Goal: Navigation & Orientation: Find specific page/section

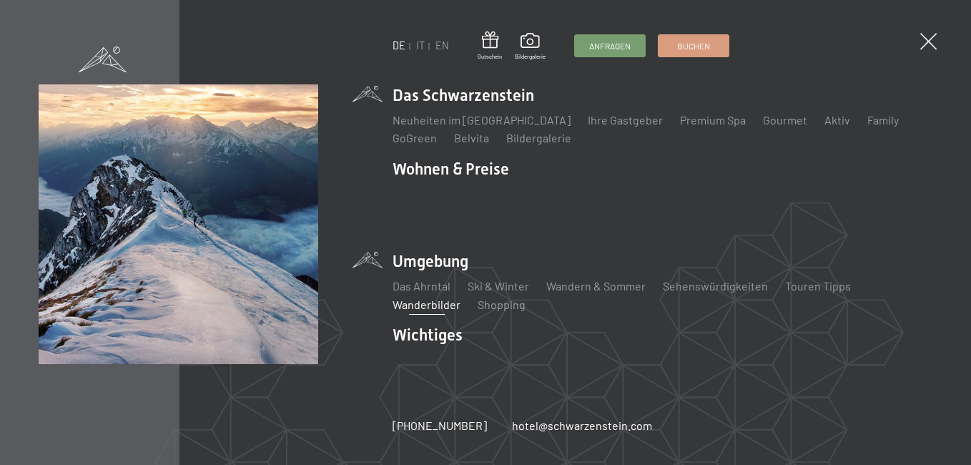
click at [423, 297] on link "Wanderbilder" at bounding box center [427, 304] width 68 height 14
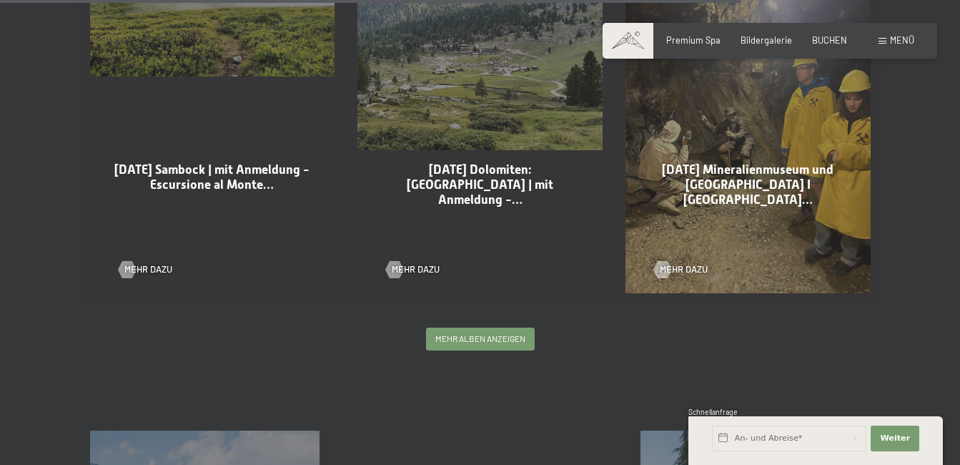
scroll to position [3075, 0]
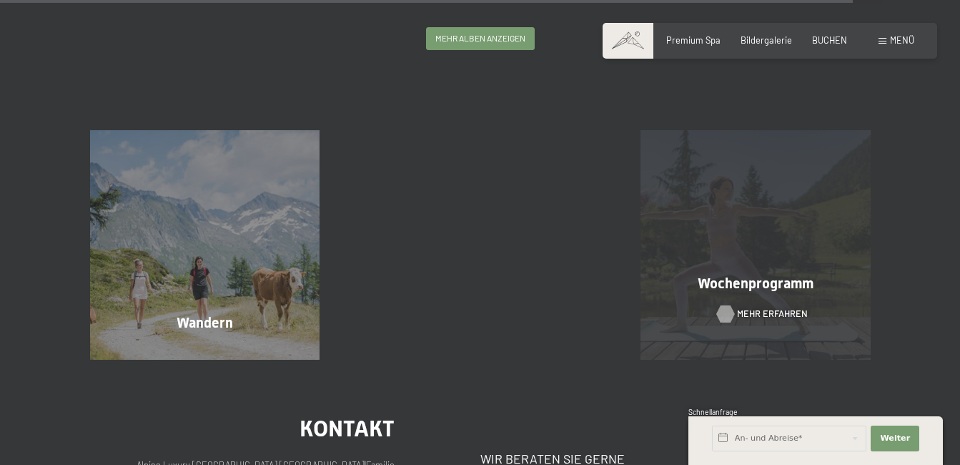
click at [729, 309] on div at bounding box center [726, 313] width 10 height 17
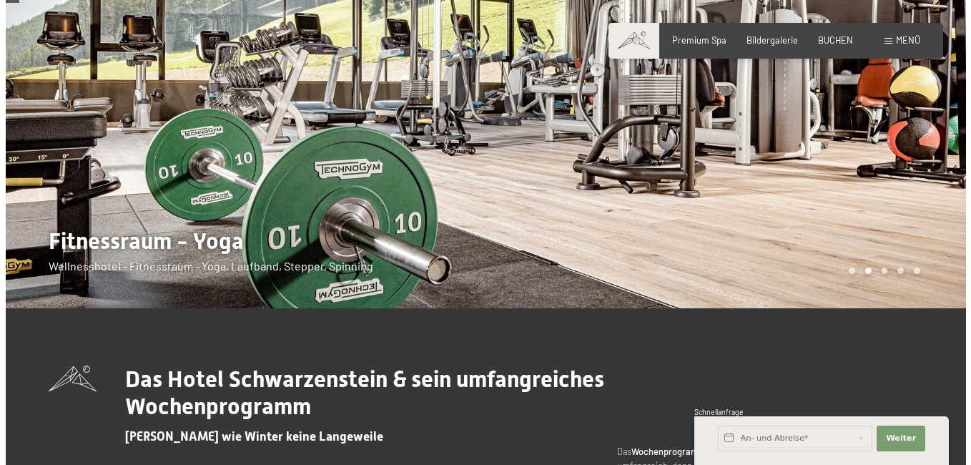
scroll to position [72, 0]
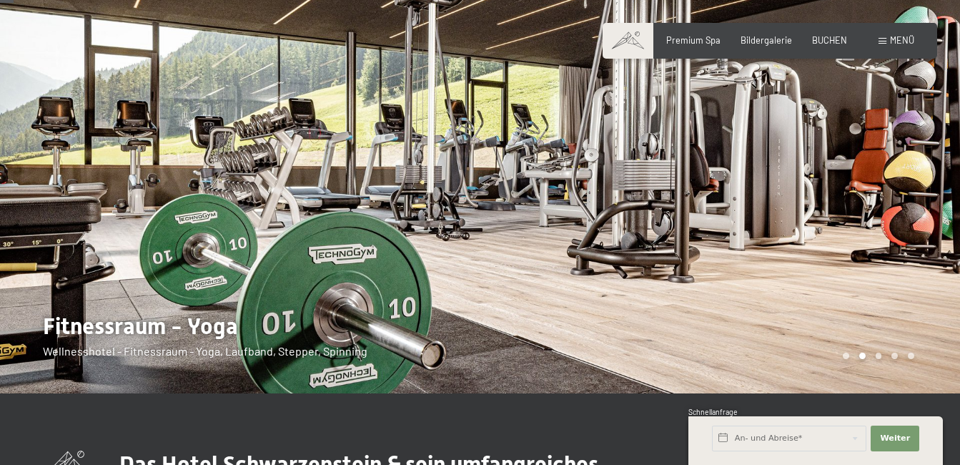
click at [907, 39] on span "Menü" at bounding box center [902, 39] width 24 height 11
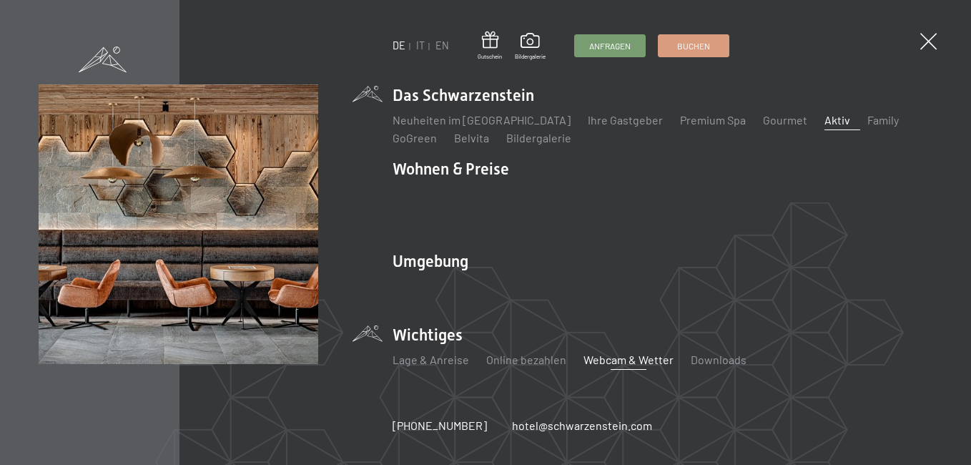
click at [605, 352] on link "Webcam & Wetter" at bounding box center [628, 359] width 90 height 14
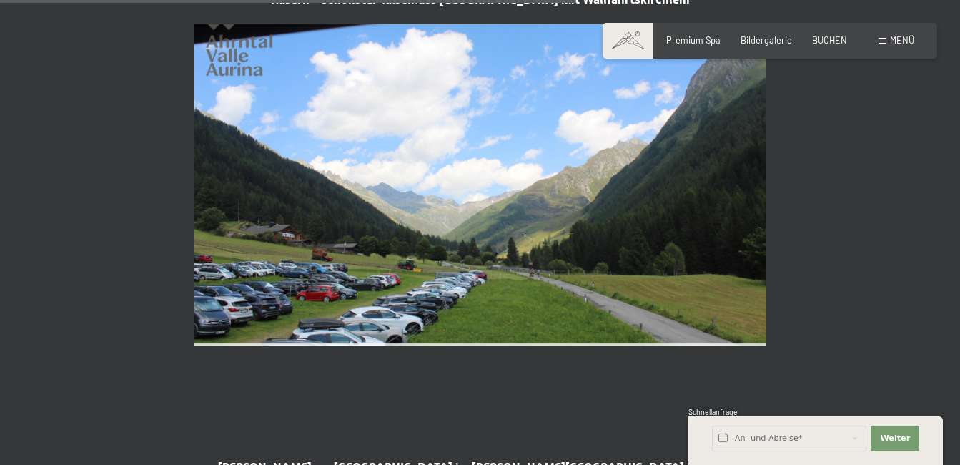
scroll to position [2503, 0]
